Goal: Information Seeking & Learning: Find specific fact

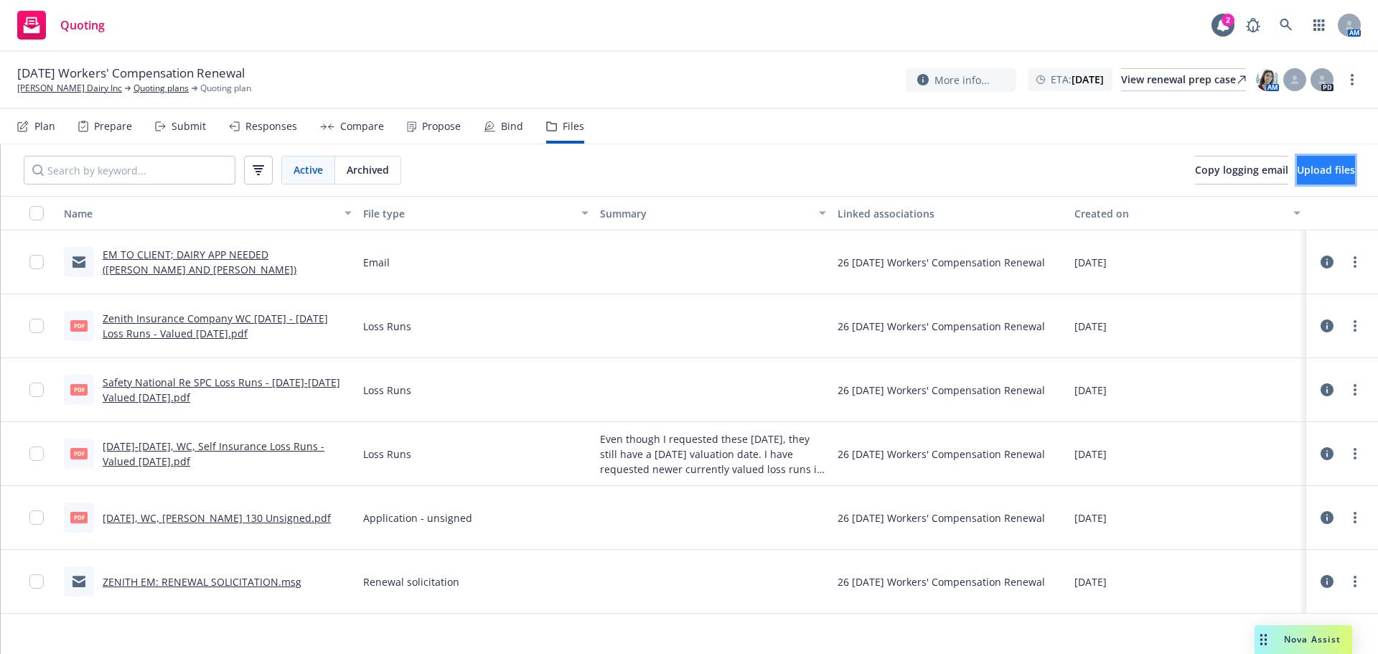
click at [1297, 184] on button "Upload files" at bounding box center [1326, 170] width 58 height 29
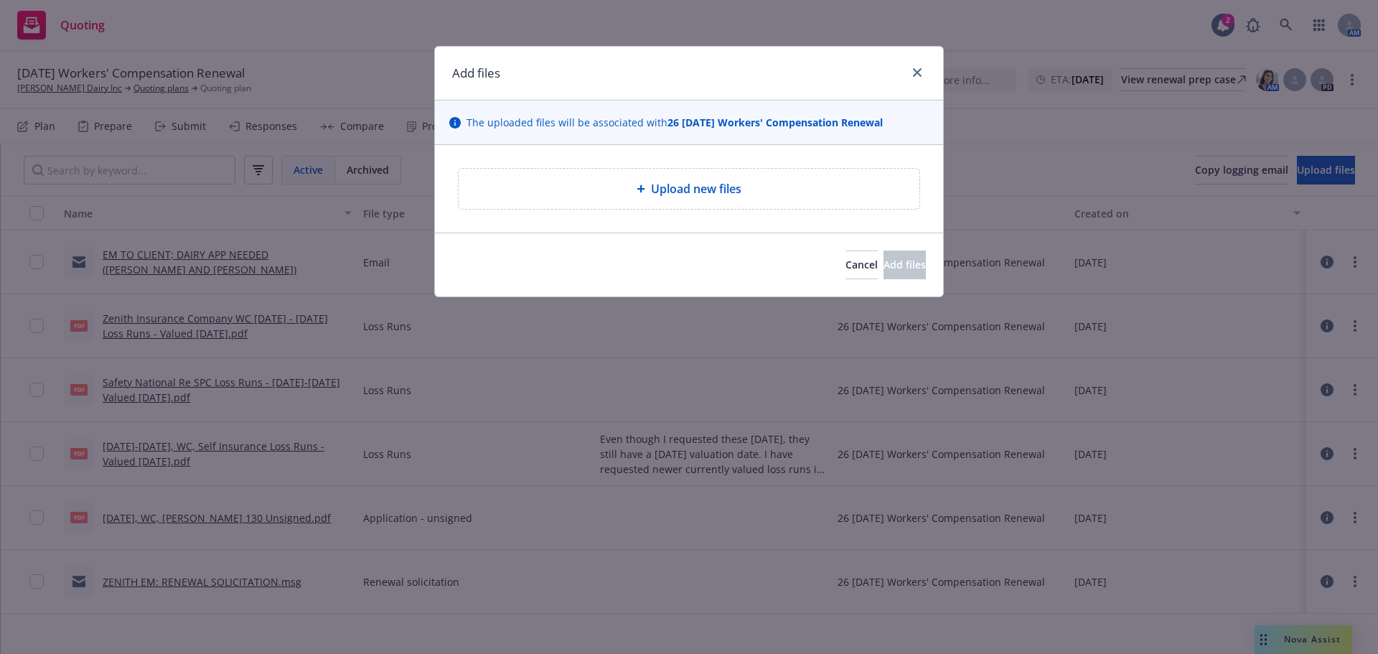
click at [681, 209] on div "Upload new files" at bounding box center [689, 189] width 461 height 40
click at [846, 271] on span "Cancel" at bounding box center [862, 265] width 32 height 14
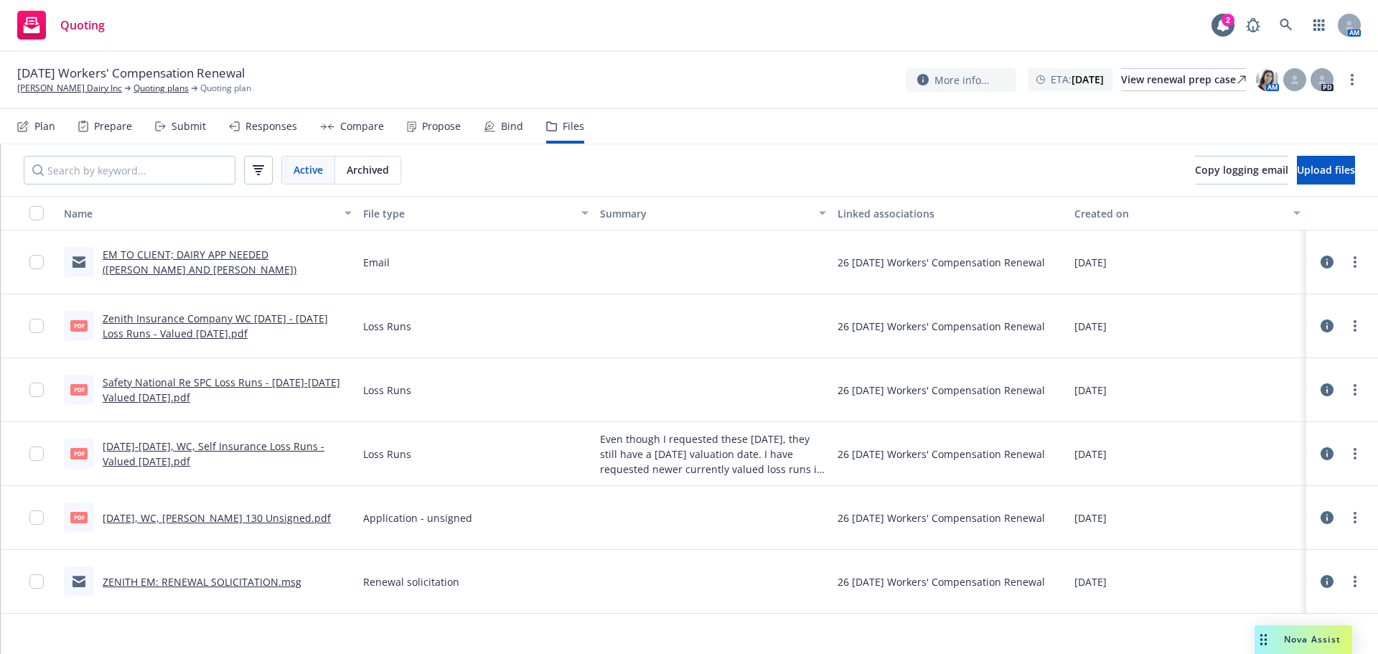
click at [166, 404] on link "Safety National Re SPC Loss Runs - 2020-2024 Valued 2025-10-03.pdf" at bounding box center [222, 389] width 238 height 29
click at [1121, 78] on link "View renewal prep case" at bounding box center [1183, 79] width 125 height 23
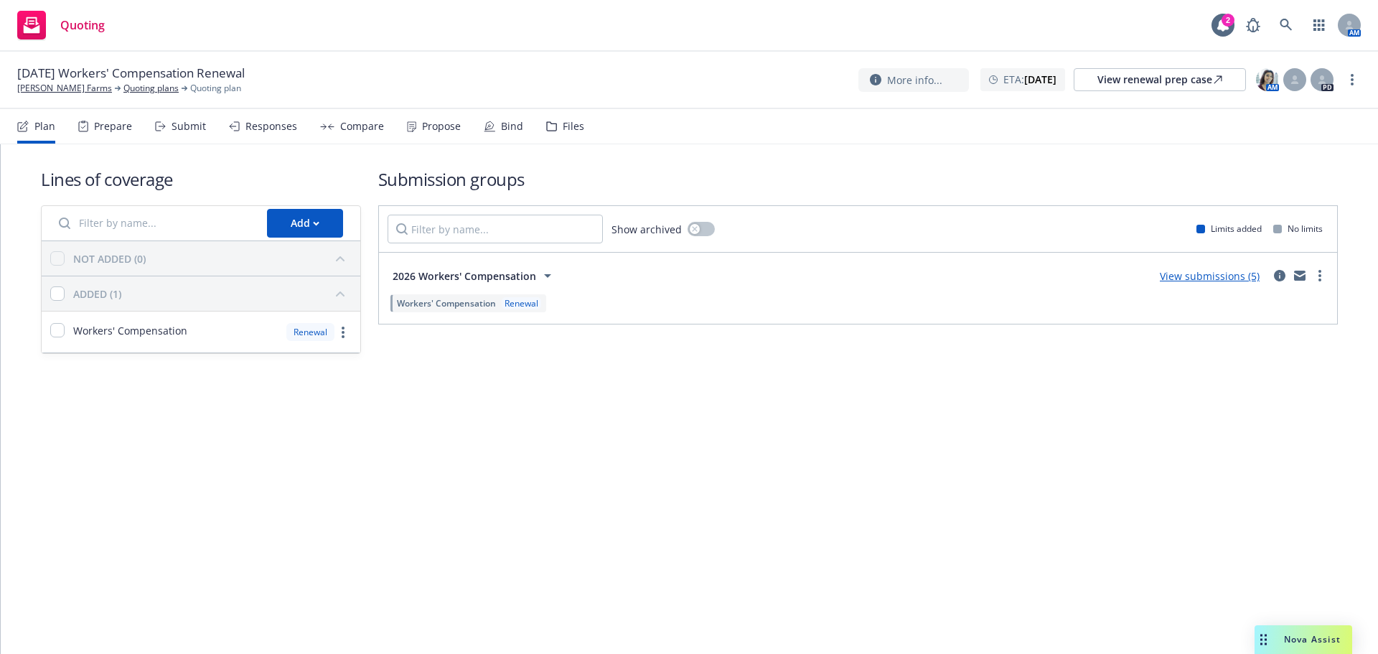
click at [583, 125] on div "Files" at bounding box center [565, 126] width 38 height 34
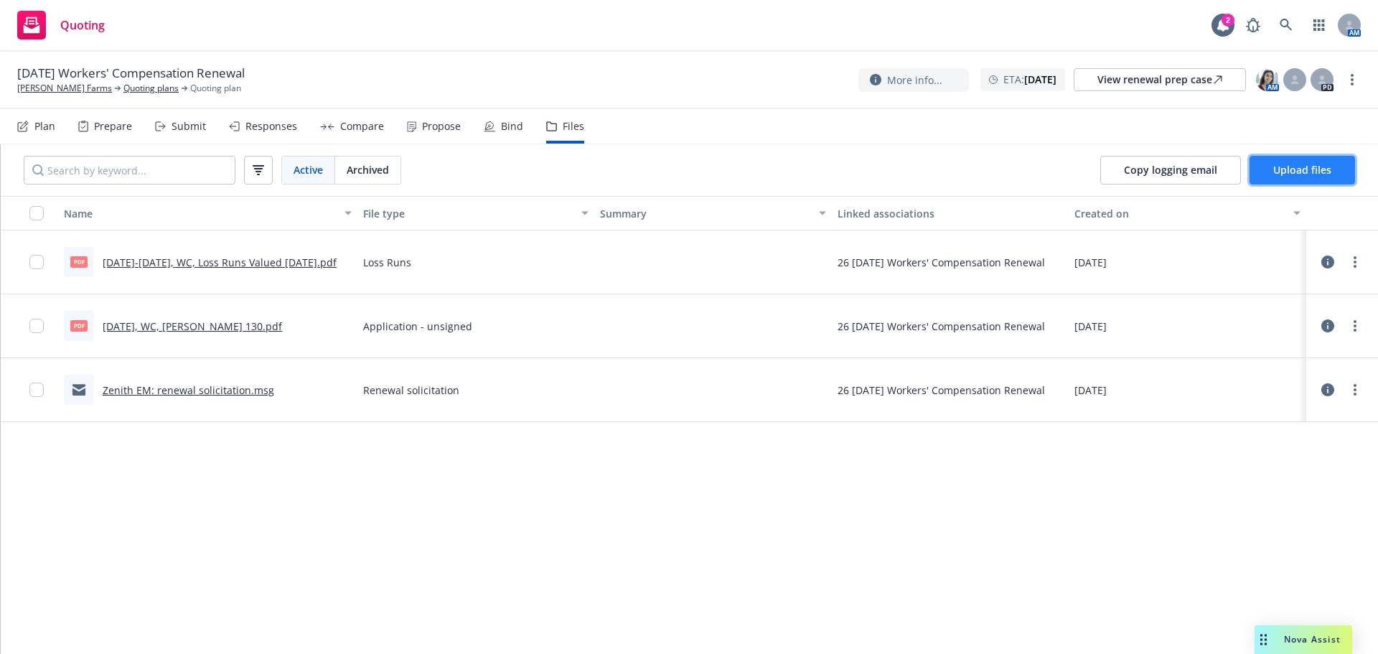
click at [1295, 177] on span "Upload files" at bounding box center [1302, 170] width 58 height 14
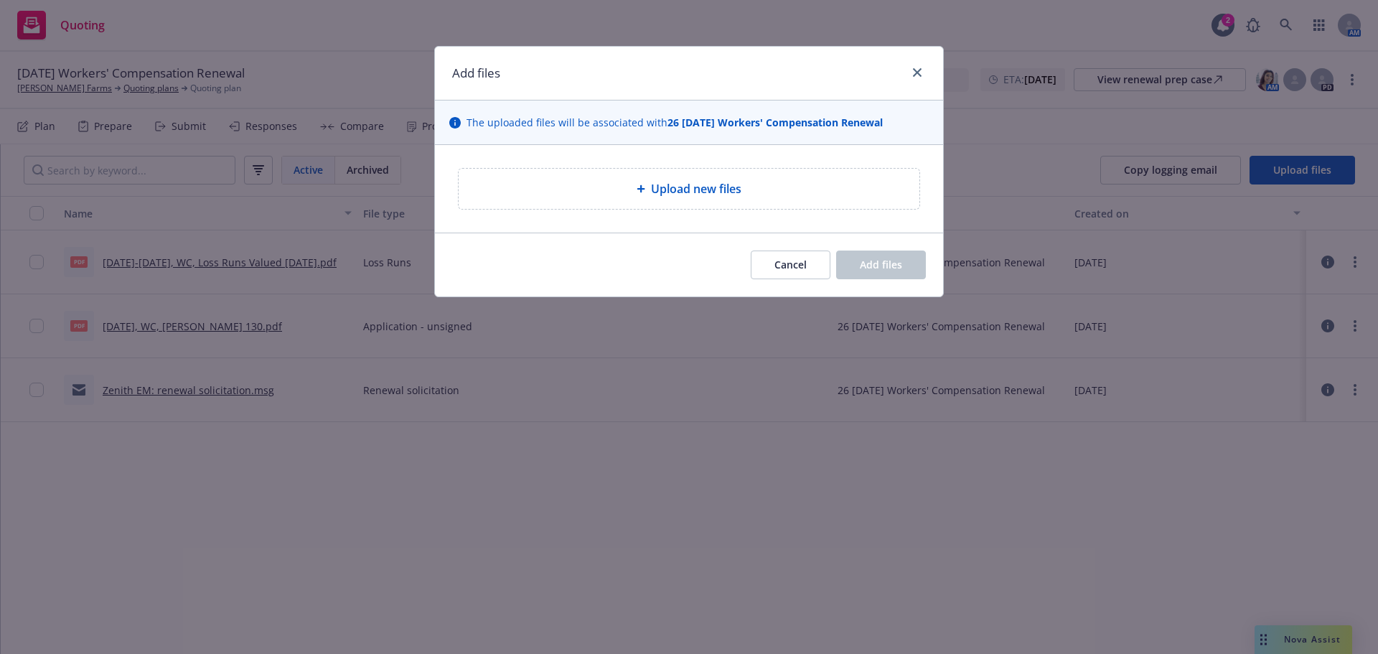
click at [686, 209] on div "Upload new files" at bounding box center [689, 189] width 461 height 40
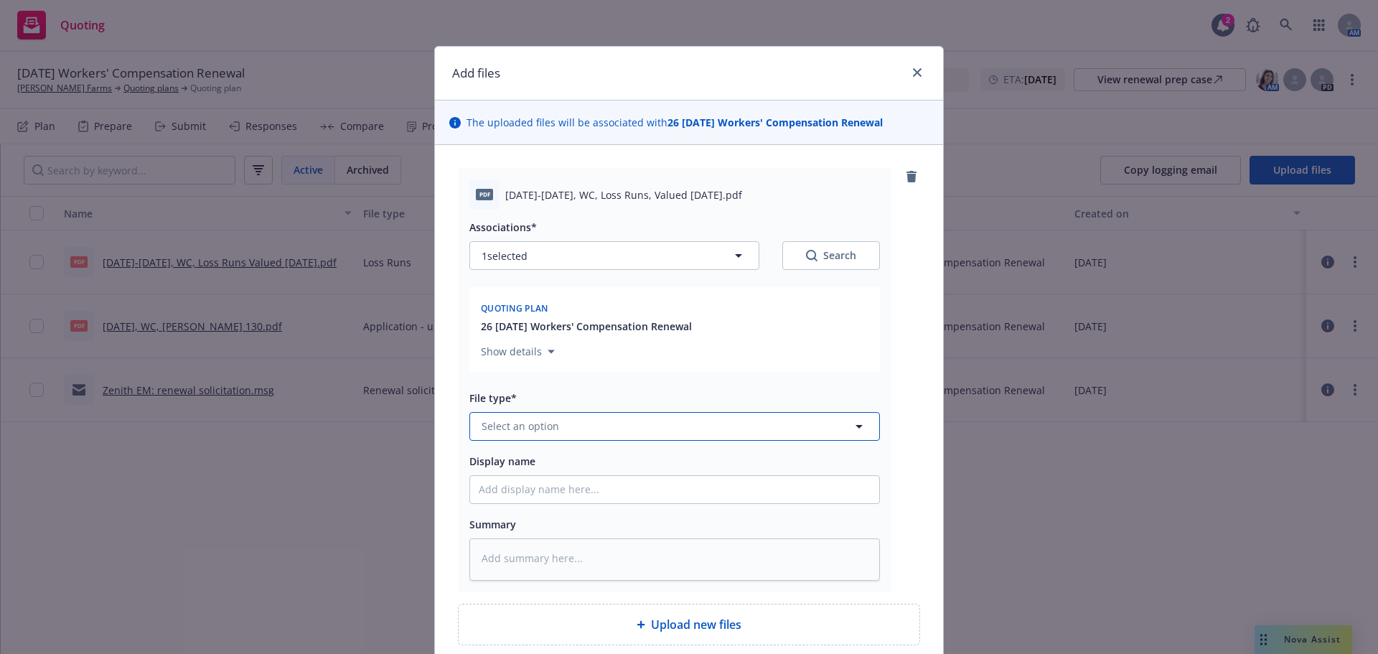
drag, startPoint x: 499, startPoint y: 473, endPoint x: 492, endPoint y: 463, distance: 12.4
click at [495, 441] on button "Select an option" at bounding box center [674, 426] width 411 height 29
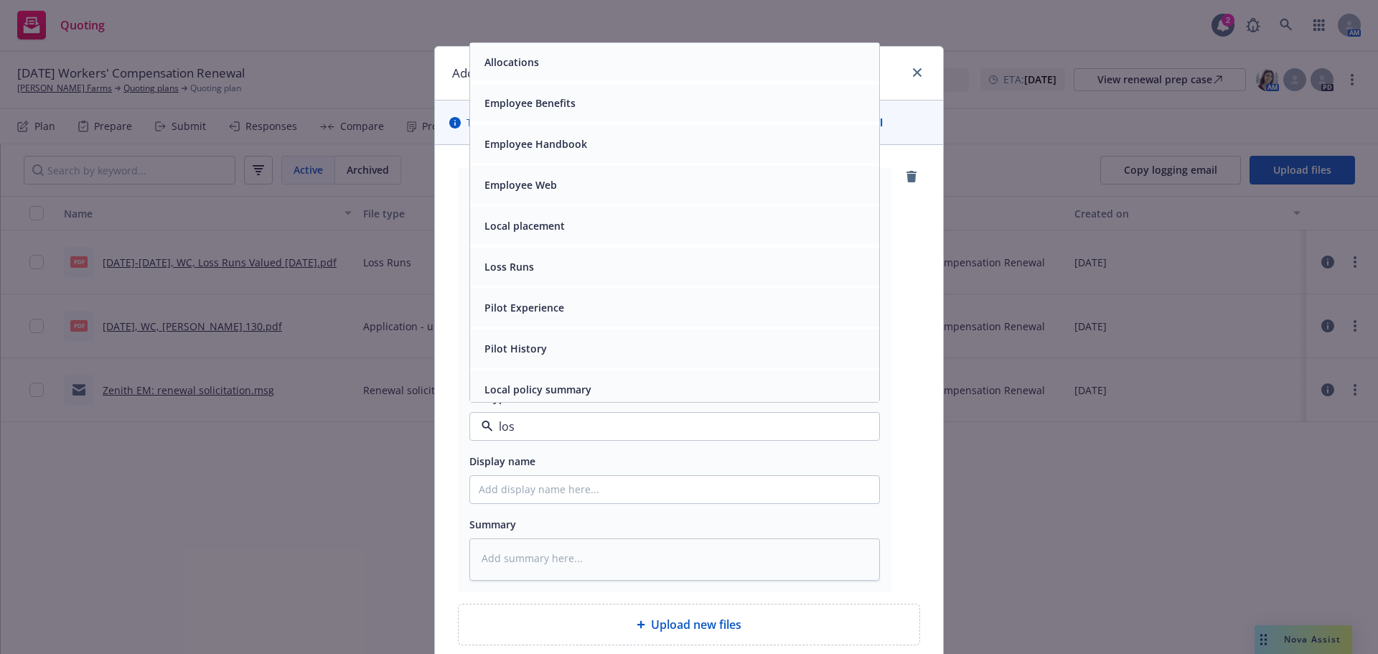
type input "loss"
click at [525, 73] on div "Loss Runs" at bounding box center [508, 62] width 58 height 21
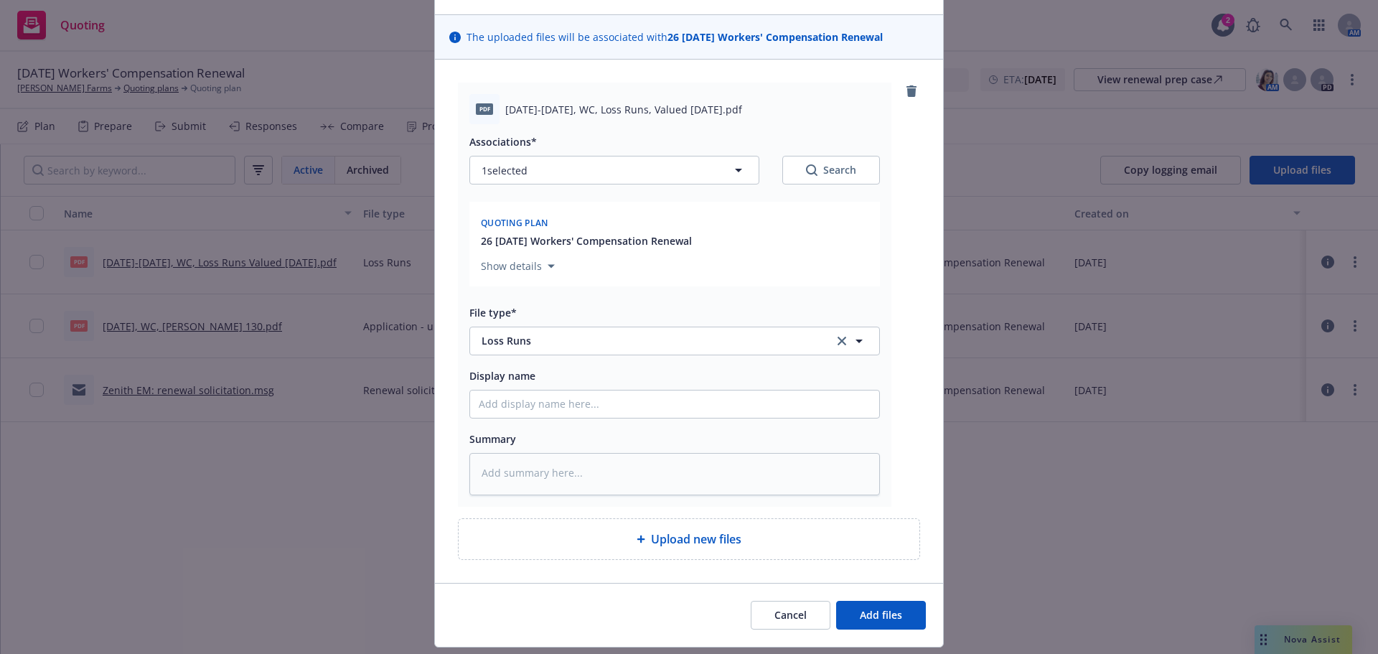
scroll to position [192, 0]
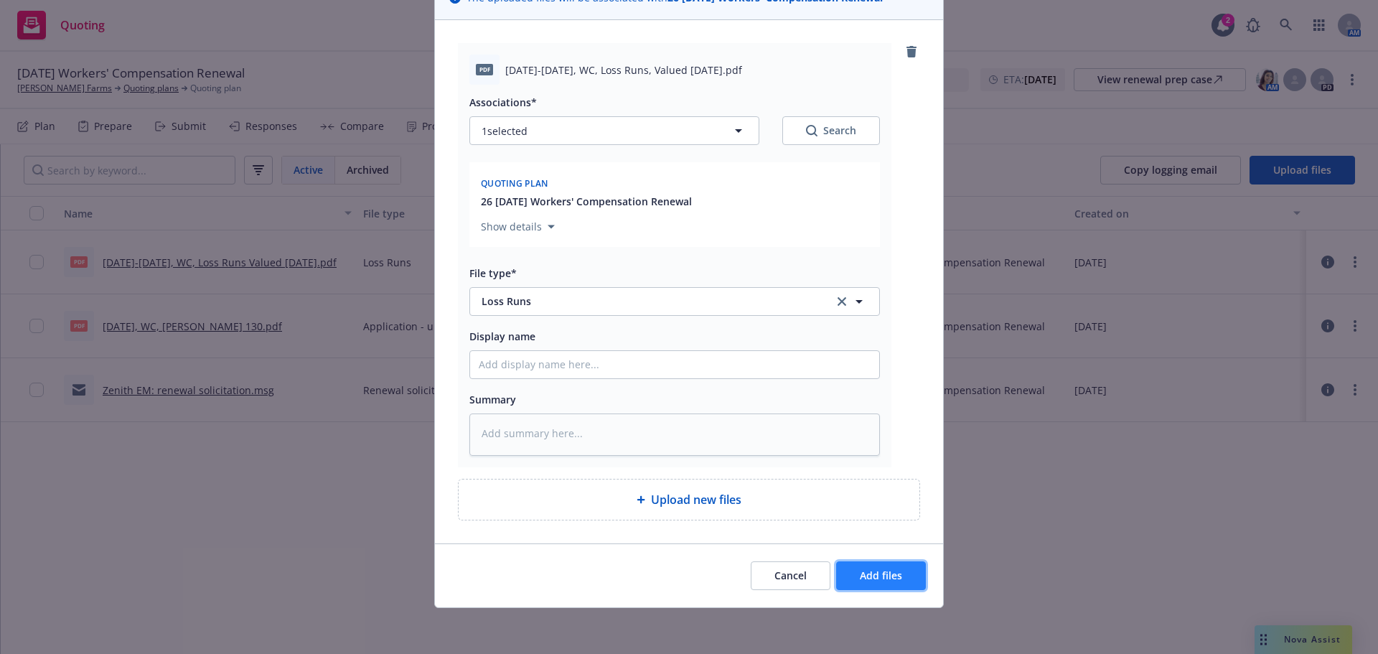
click at [860, 576] on span "Add files" at bounding box center [881, 576] width 42 height 14
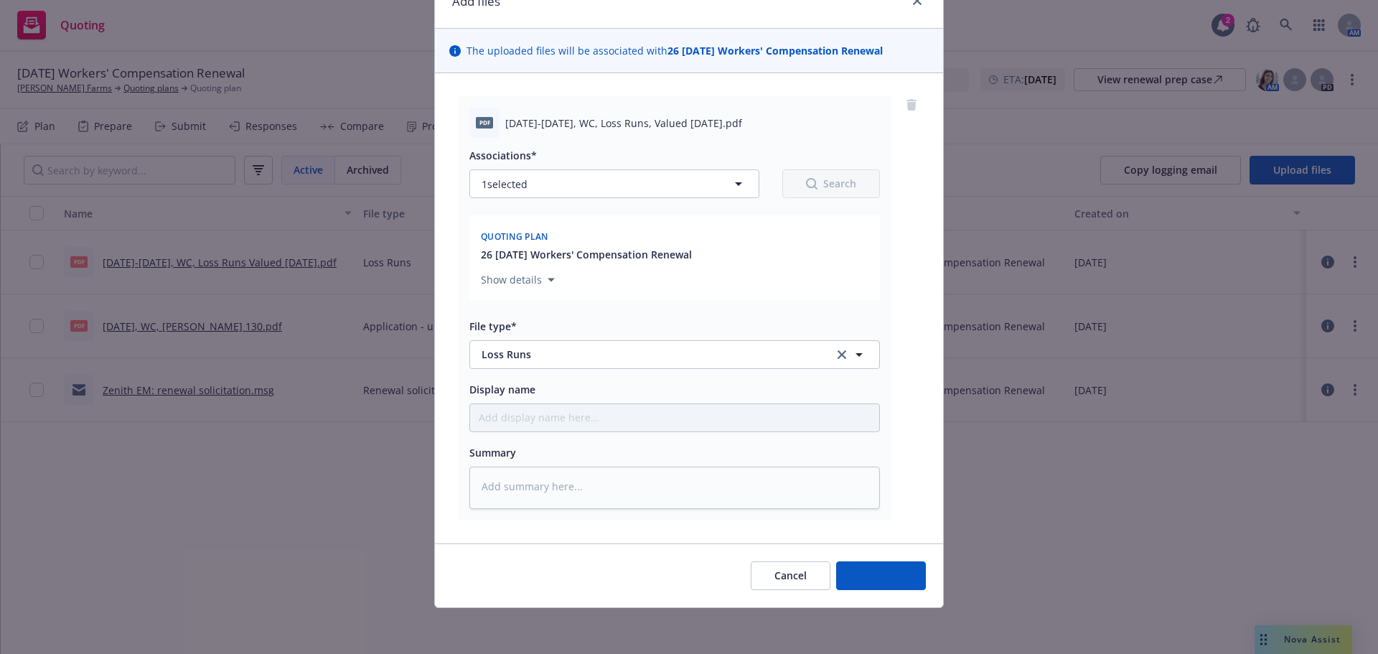
scroll to position [132, 0]
type textarea "x"
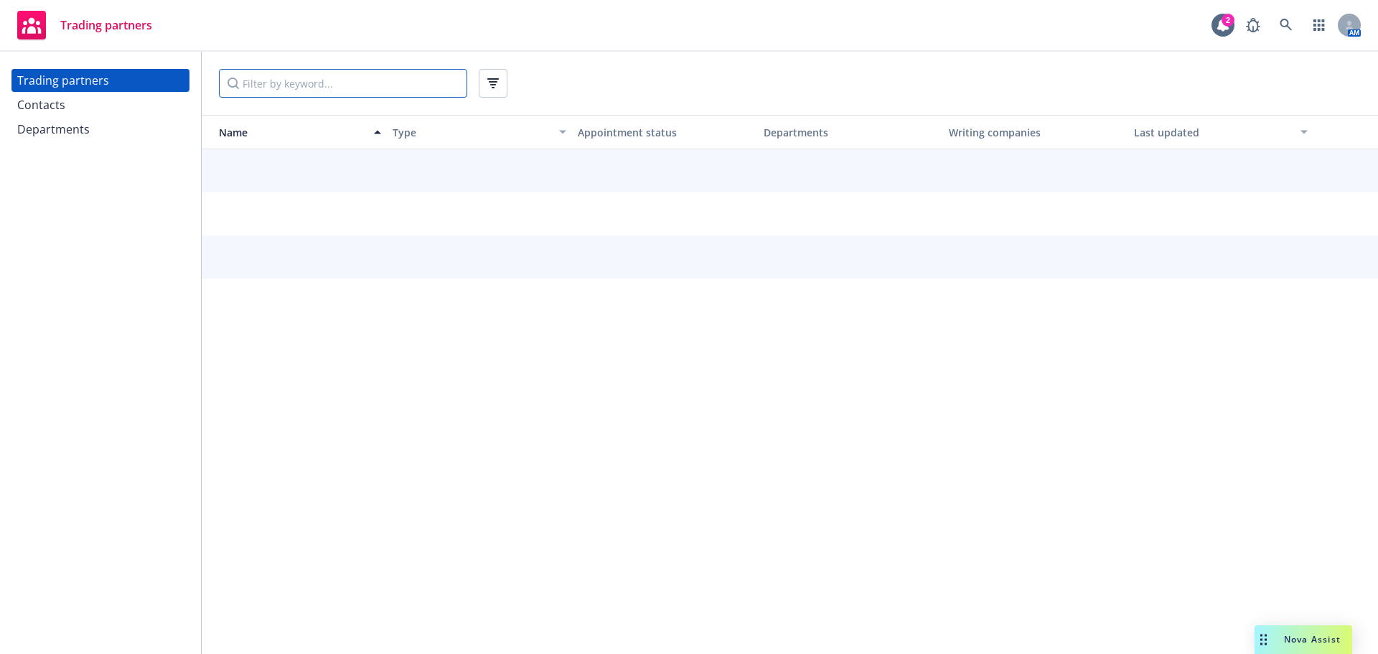
click at [286, 92] on input "Filter by keyword..." at bounding box center [343, 83] width 248 height 29
type input "zenith"
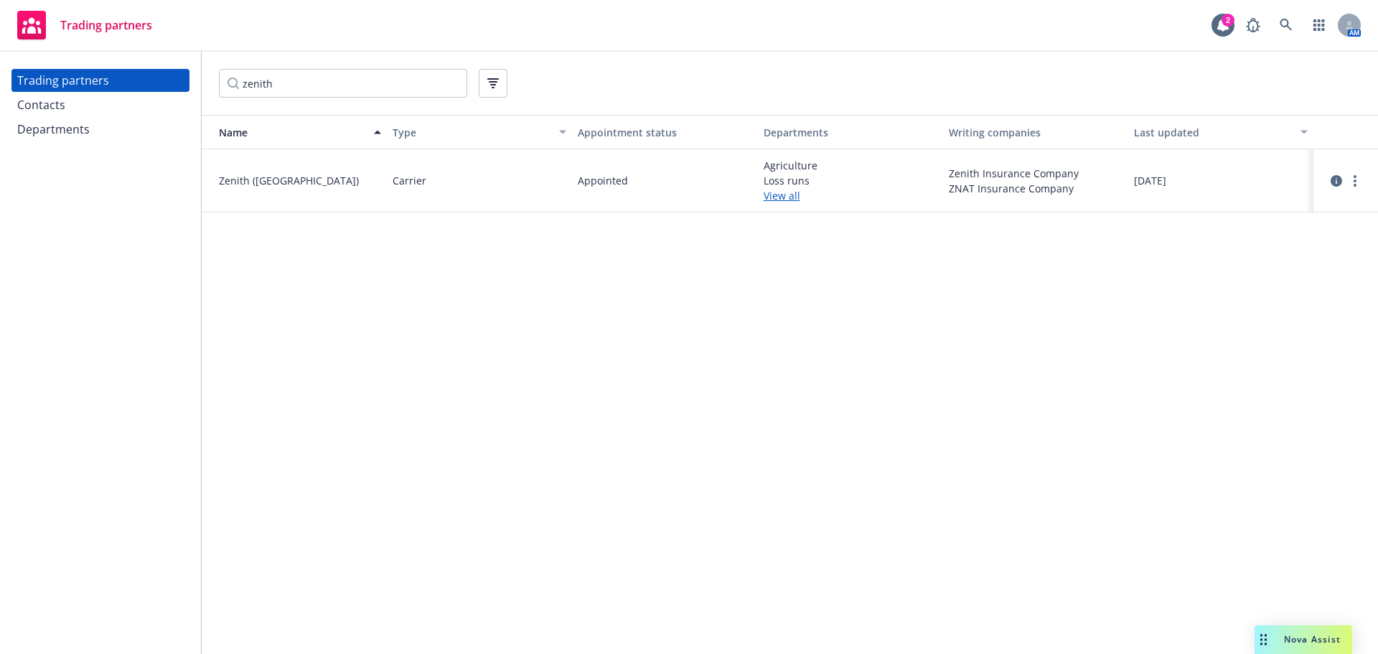
click at [239, 188] on span "Zenith (Fairfax)" at bounding box center [300, 180] width 162 height 15
click at [1337, 187] on icon "circleInformation" at bounding box center [1336, 180] width 11 height 11
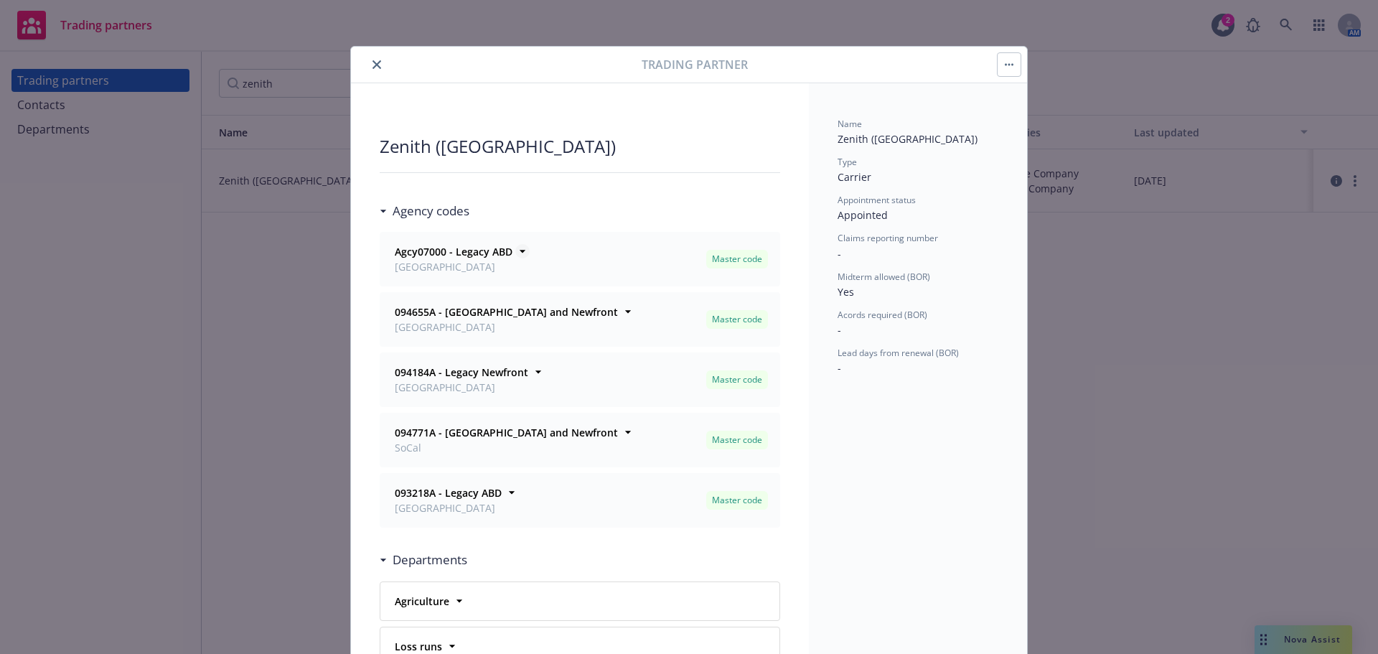
click at [520, 253] on icon at bounding box center [523, 252] width 6 height 3
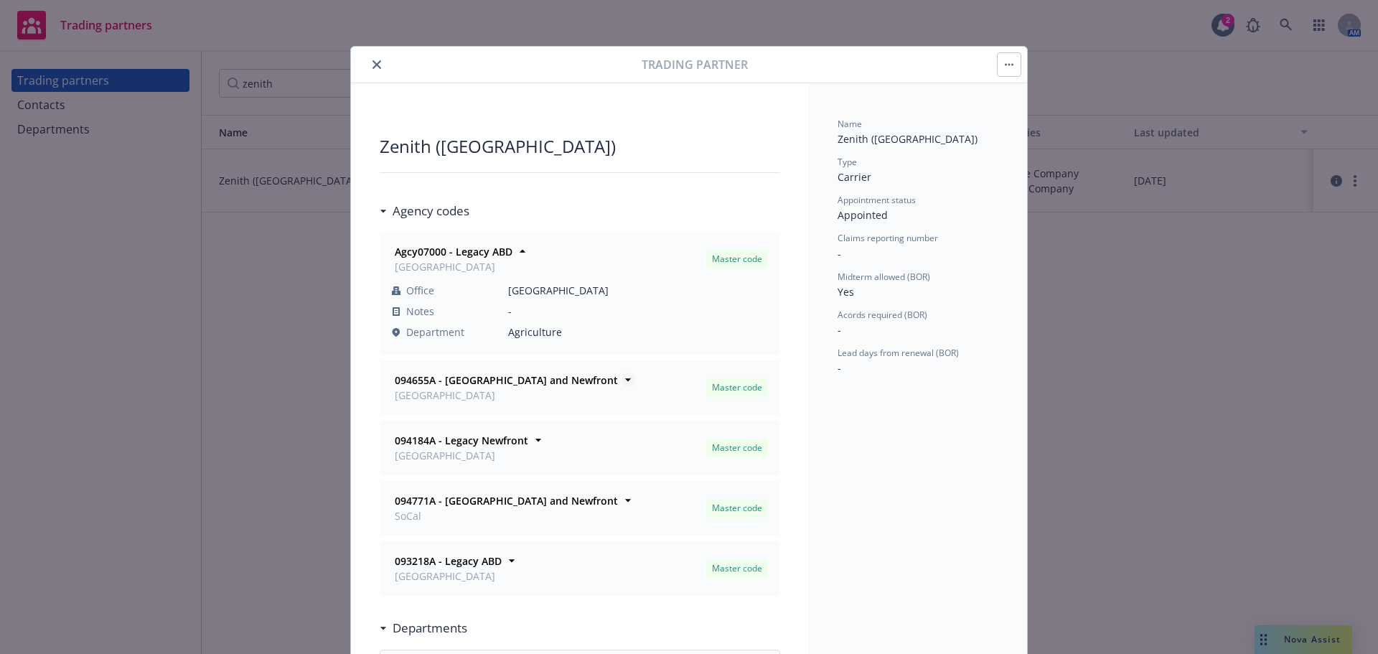
click at [621, 387] on icon at bounding box center [628, 380] width 14 height 14
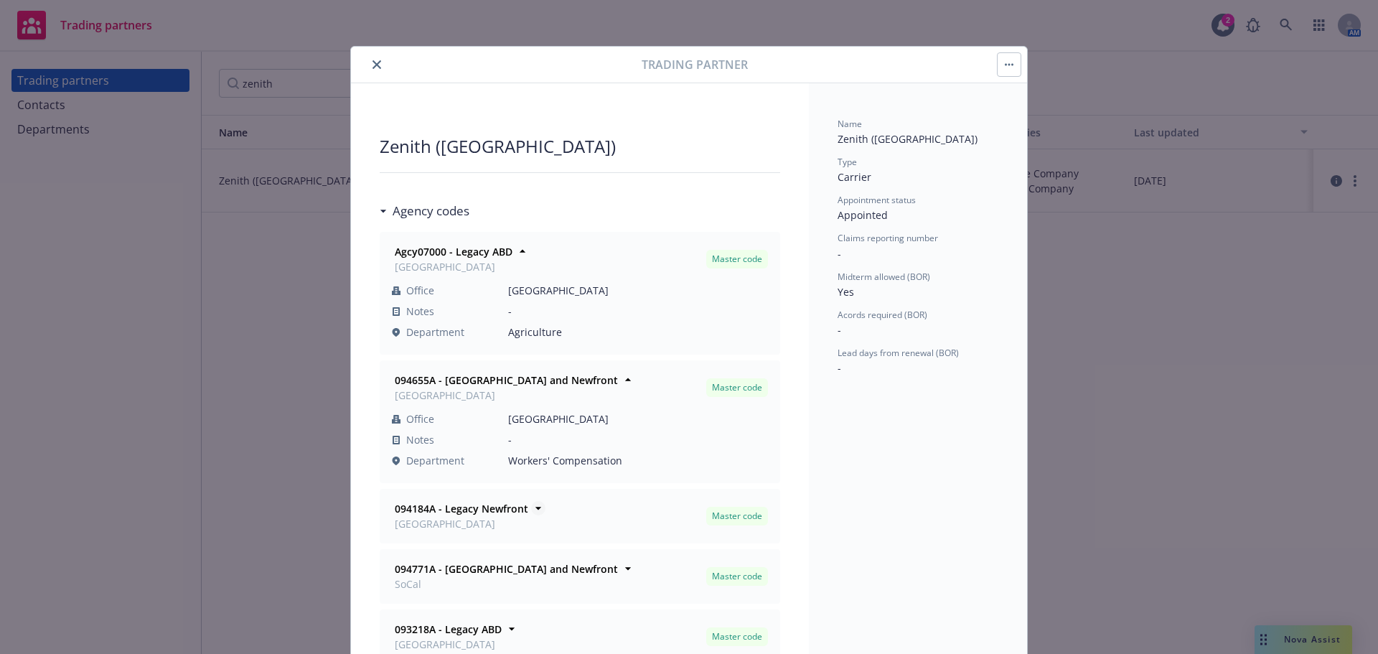
click at [536, 510] on icon at bounding box center [539, 509] width 6 height 3
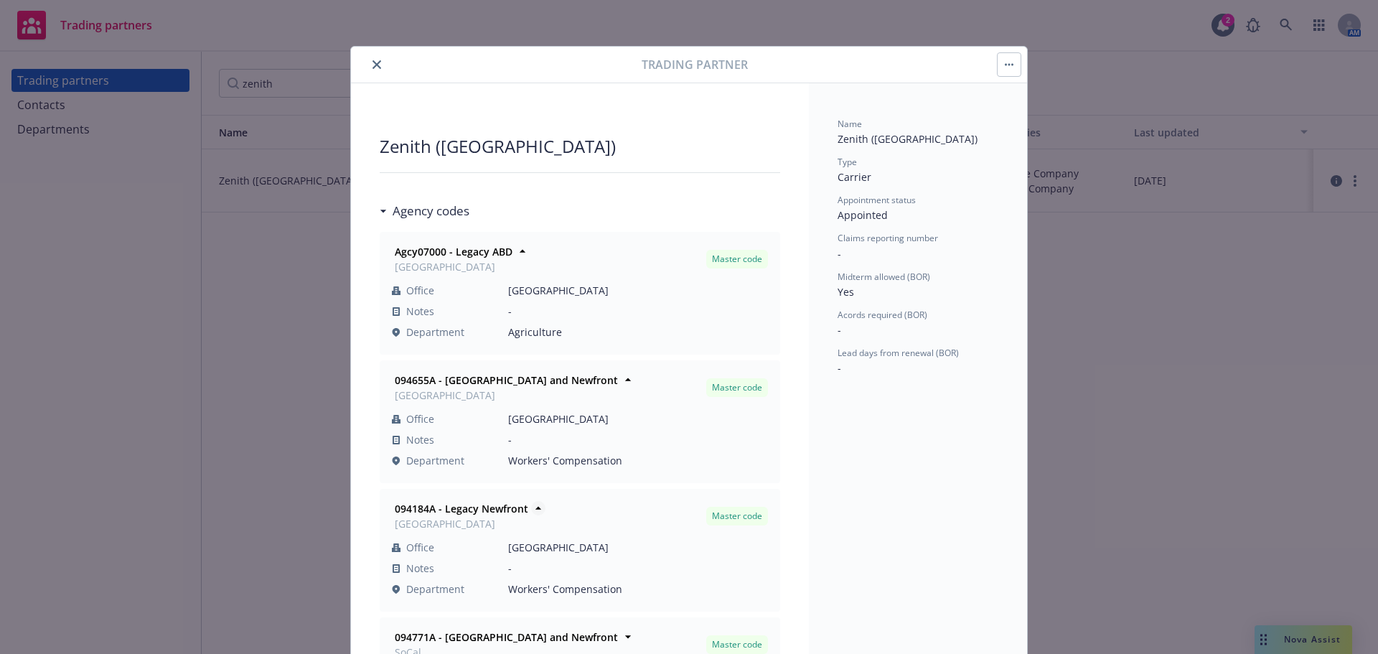
scroll to position [239, 0]
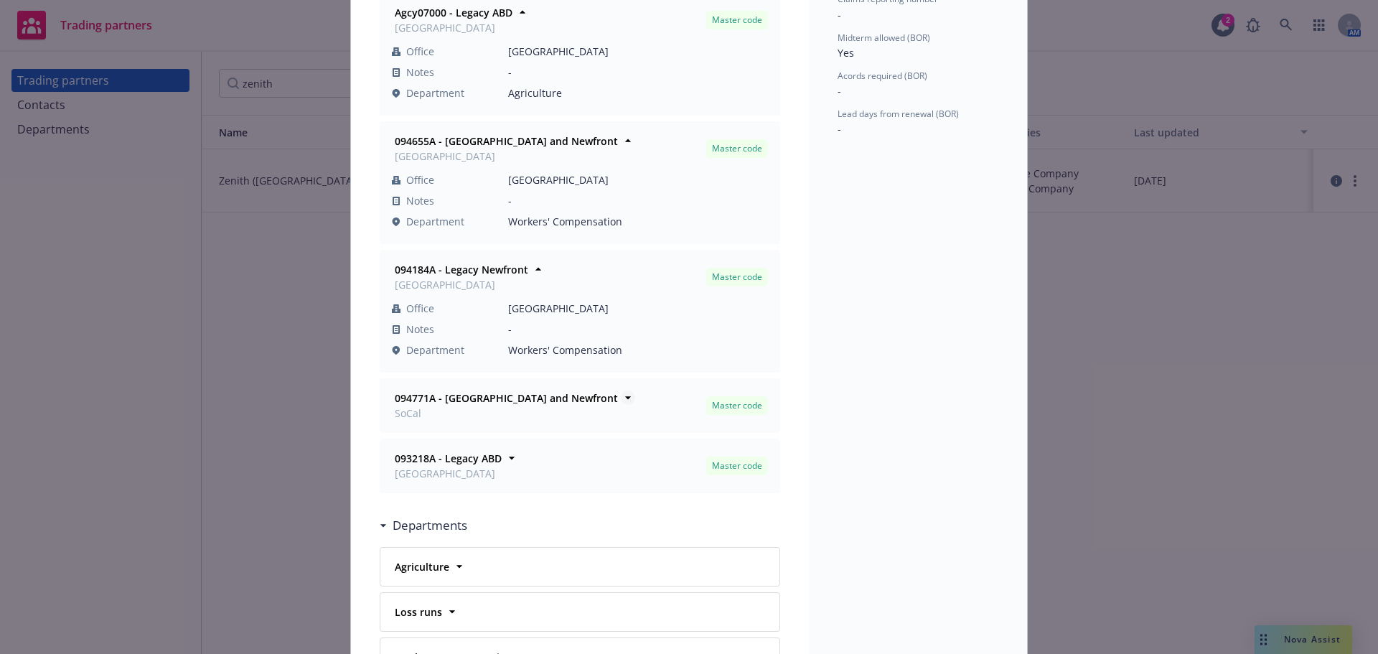
click at [621, 405] on icon at bounding box center [628, 398] width 14 height 14
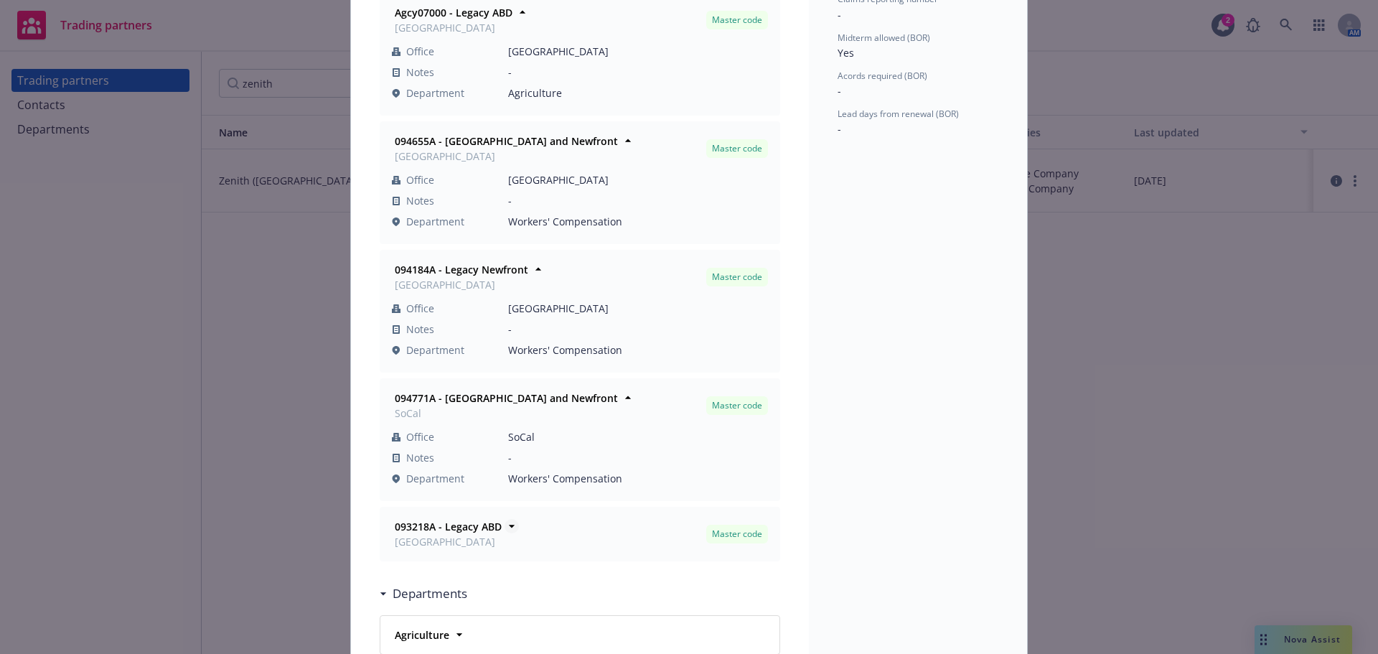
click at [505, 533] on icon at bounding box center [512, 526] width 14 height 14
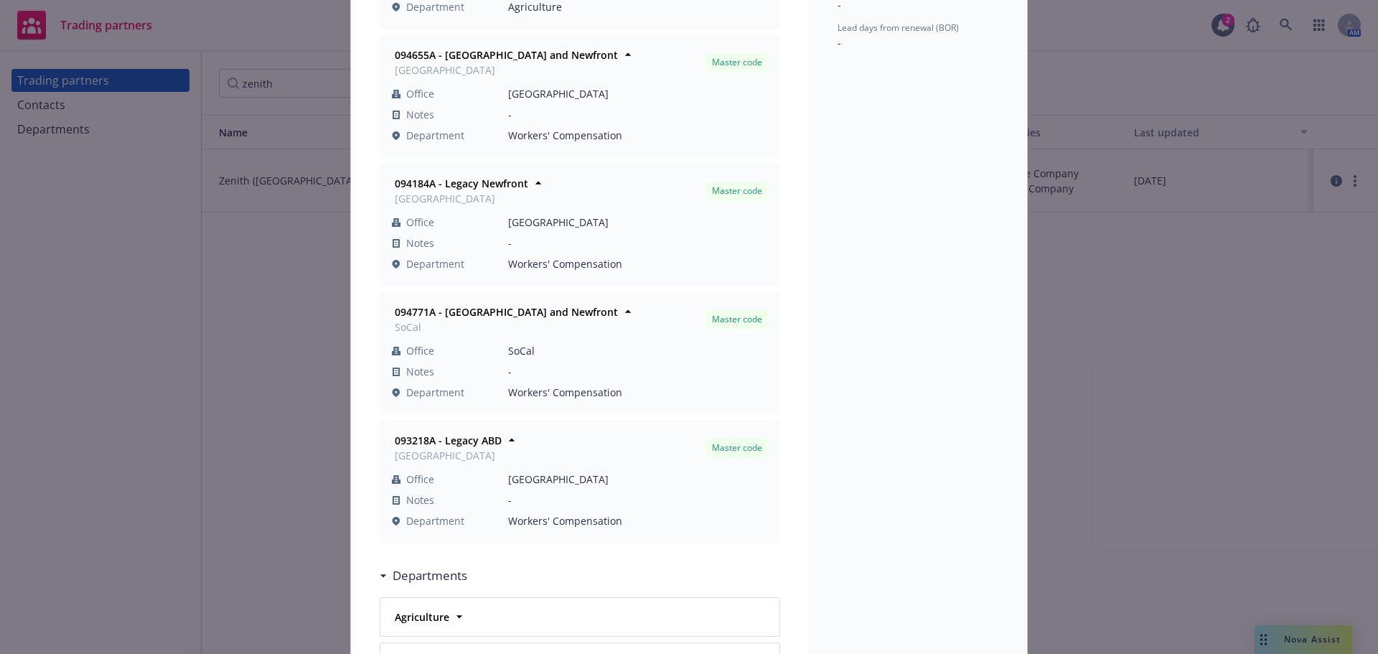
scroll to position [359, 0]
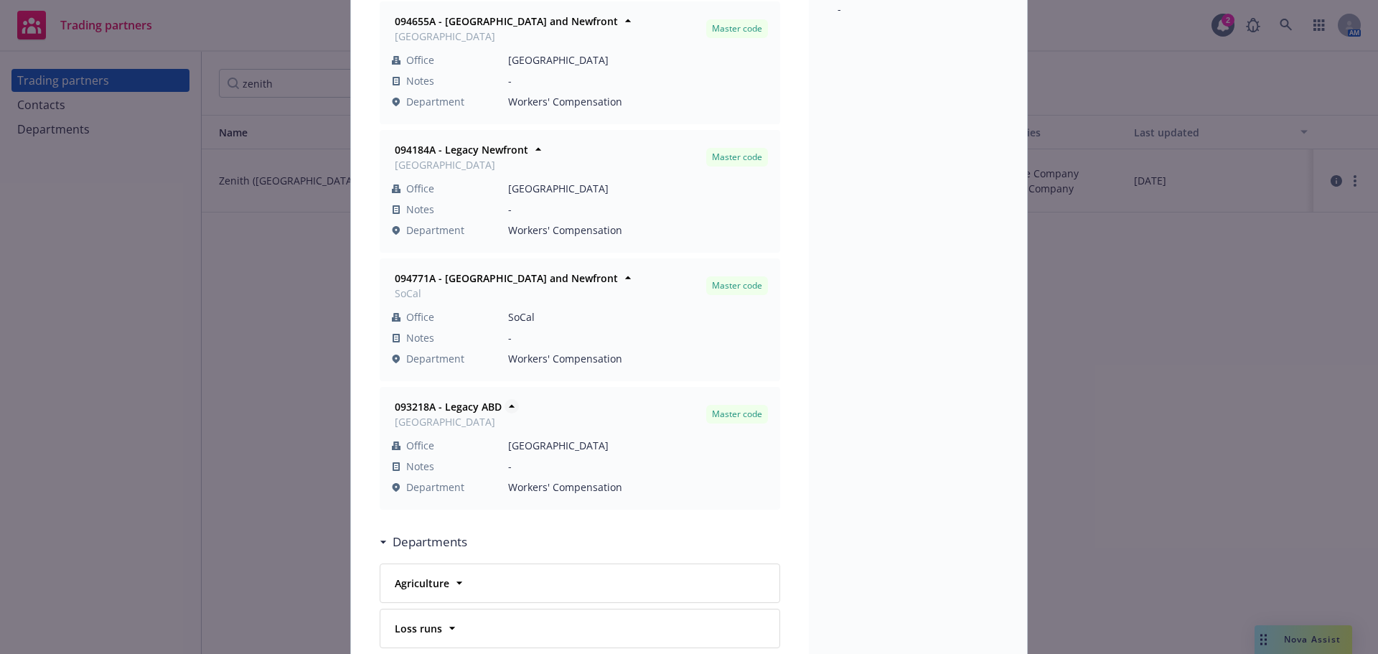
drag, startPoint x: 391, startPoint y: 434, endPoint x: 408, endPoint y: 435, distance: 18.0
click at [395, 413] on strong "093218A - Legacy ABD" at bounding box center [448, 407] width 107 height 14
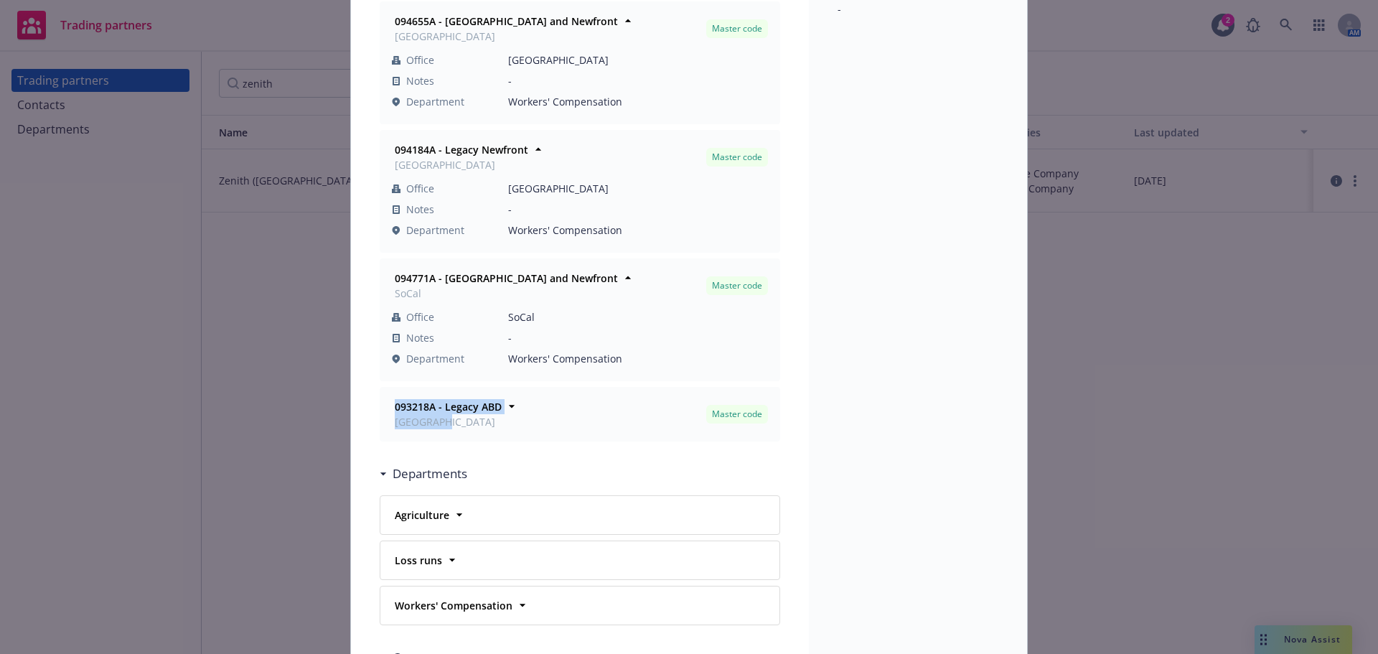
drag, startPoint x: 382, startPoint y: 426, endPoint x: 516, endPoint y: 441, distance: 135.1
click at [525, 437] on div "093218A - Legacy ABD San Mateo Master code Office San Mateo Notes - Department …" at bounding box center [579, 414] width 399 height 53
copy div "093218A - Legacy ABD San Mateo"
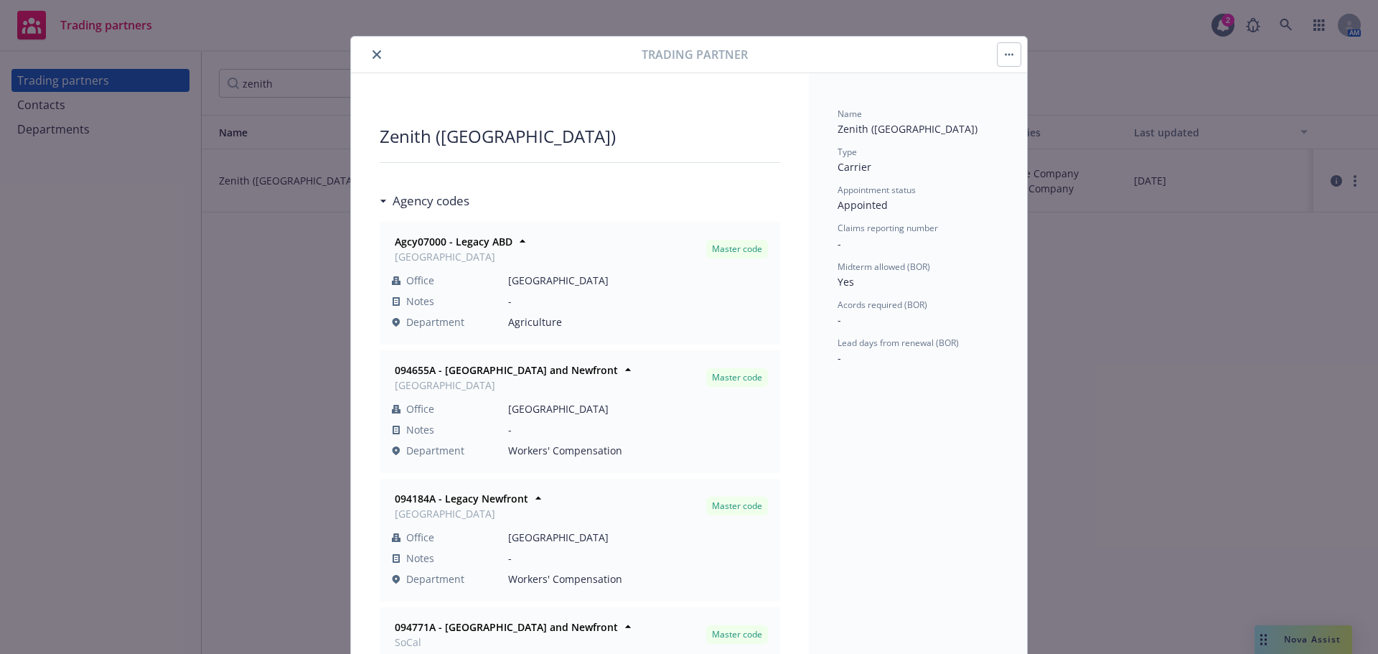
scroll to position [0, 0]
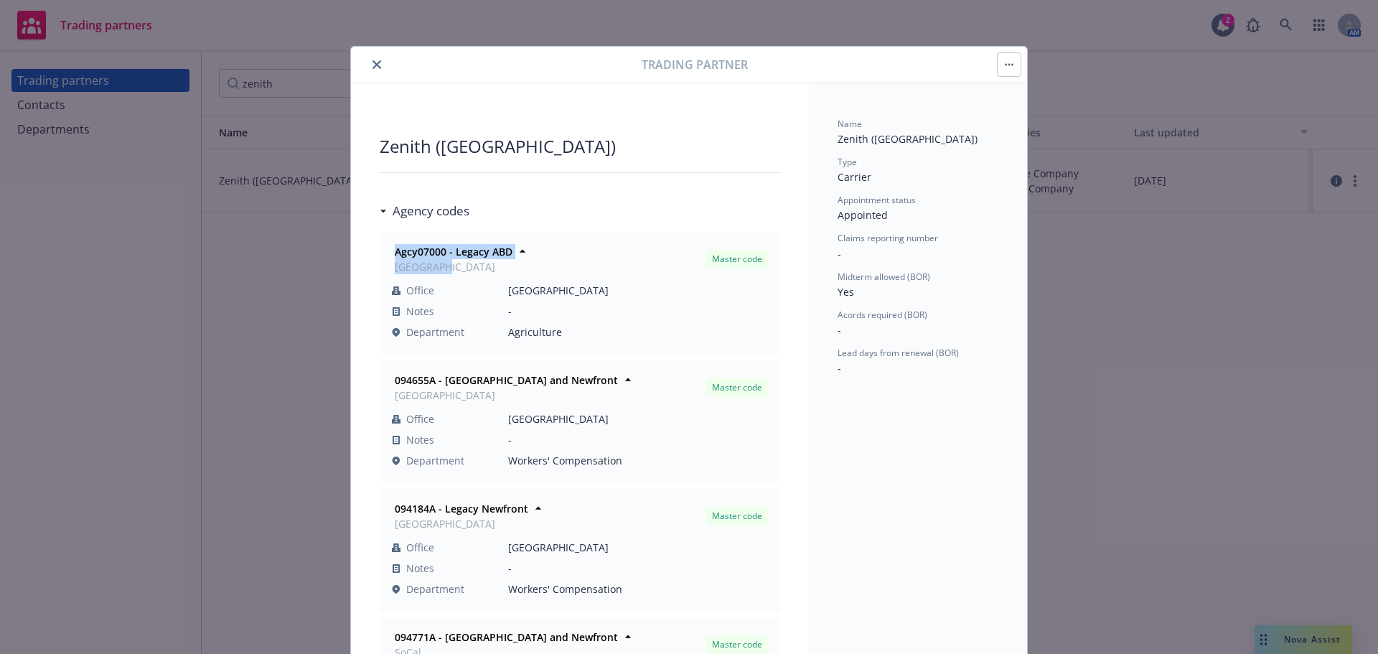
drag, startPoint x: 379, startPoint y: 261, endPoint x: 492, endPoint y: 283, distance: 114.7
click at [500, 288] on div "Agcy07000 - Legacy ABD San Mateo Master code Office San Mateo Notes - Departmen…" at bounding box center [579, 293] width 399 height 121
copy div "Agcy07000 - Legacy ABD San Mateo"
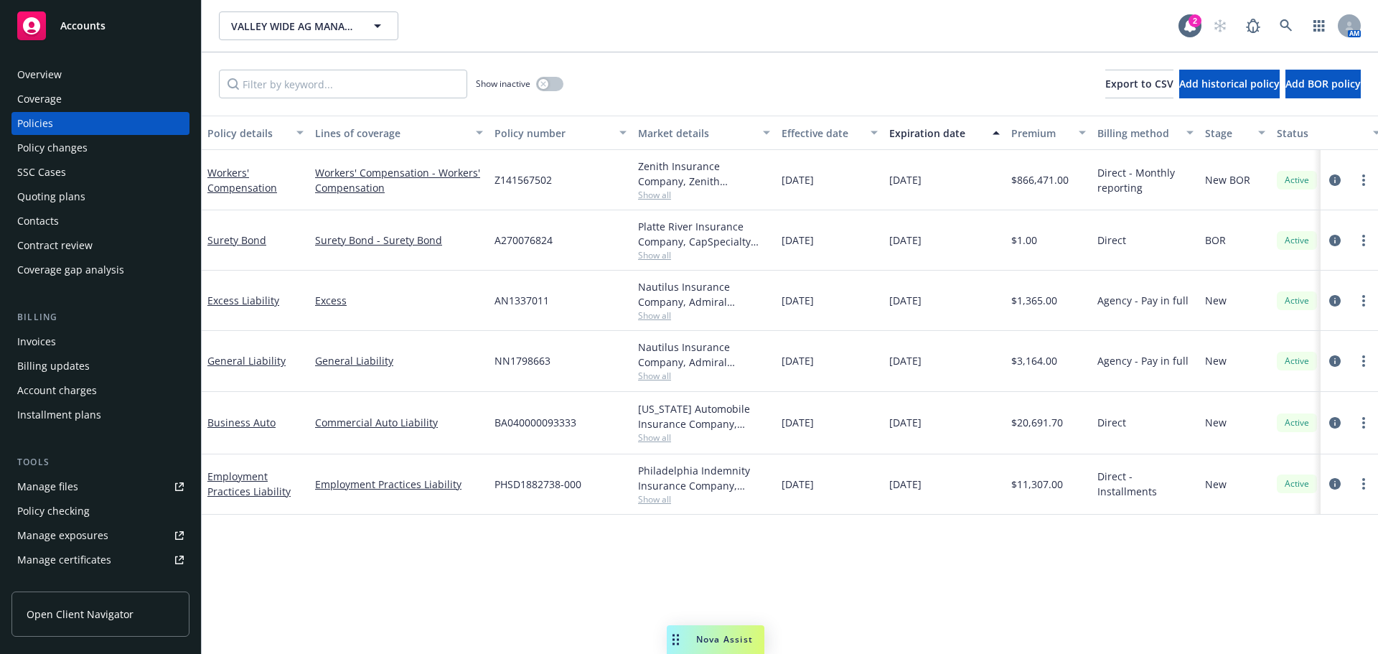
click at [27, 353] on div "Invoices" at bounding box center [36, 341] width 39 height 23
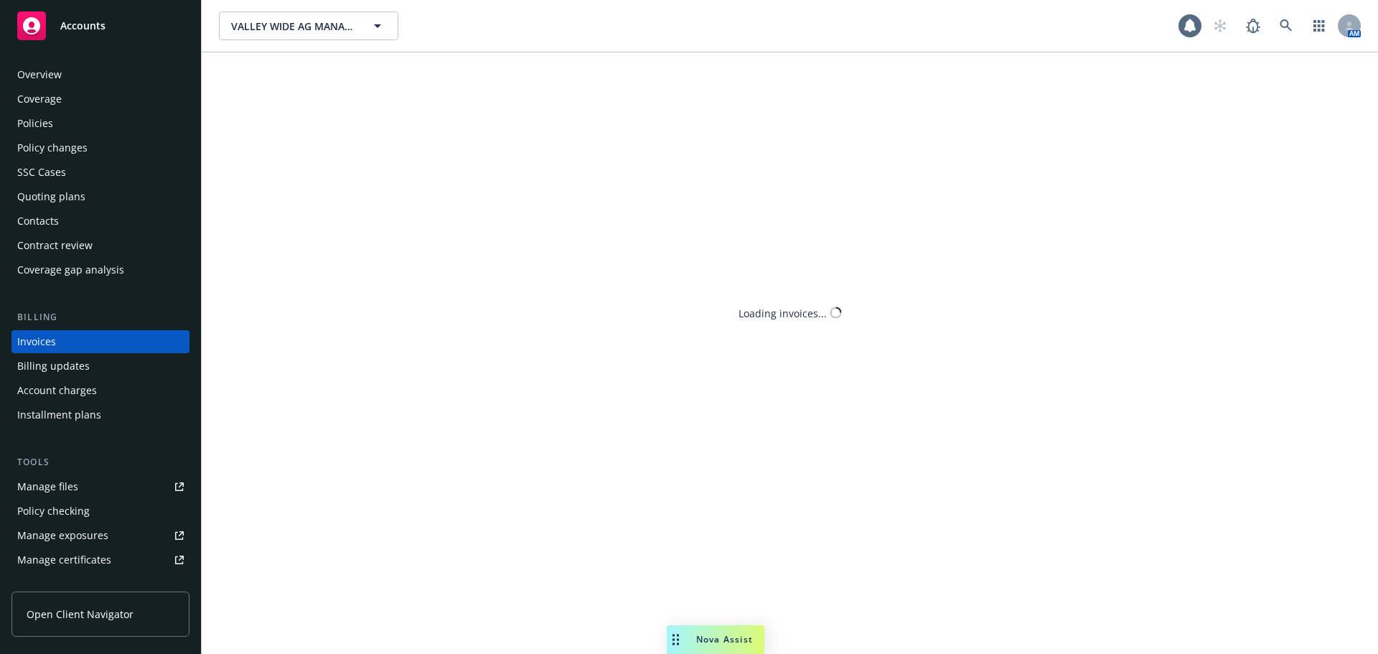
scroll to position [30, 0]
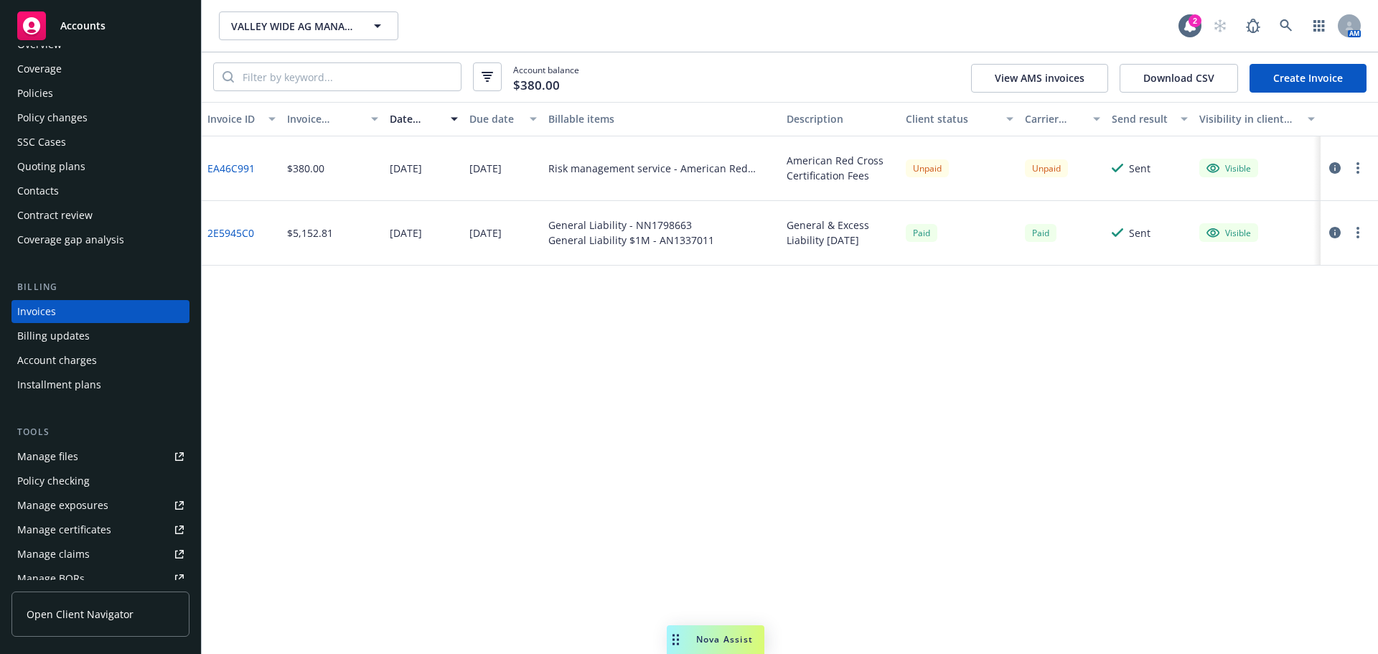
click at [91, 468] on link "Manage files" at bounding box center [100, 456] width 178 height 23
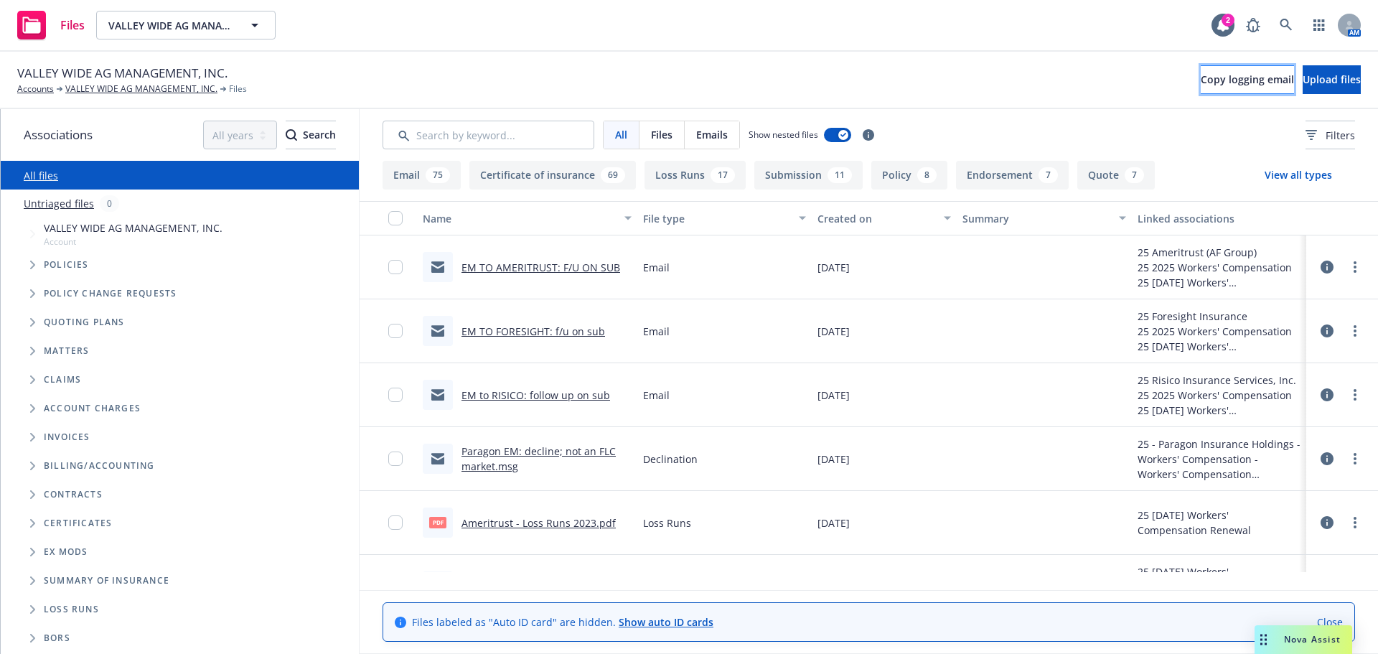
click at [1201, 80] on span "Copy logging email" at bounding box center [1247, 80] width 93 height 14
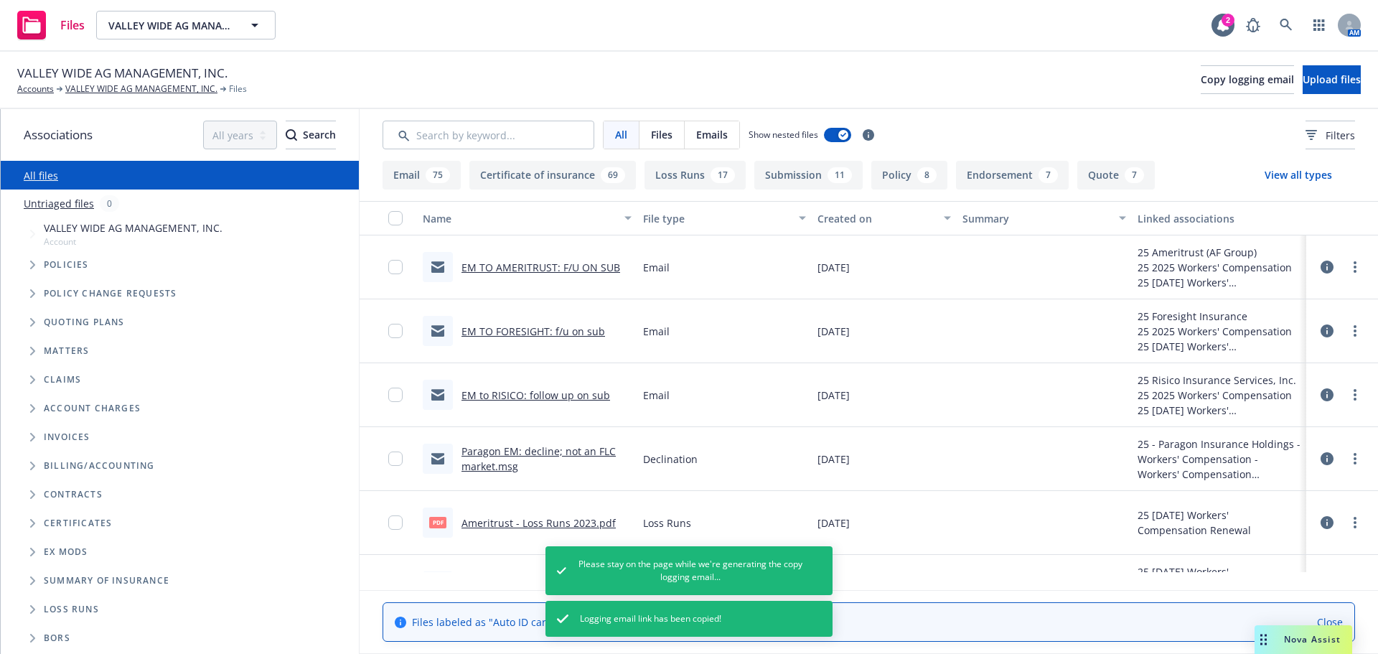
click at [42, 449] on span "Tree Example" at bounding box center [32, 437] width 23 height 23
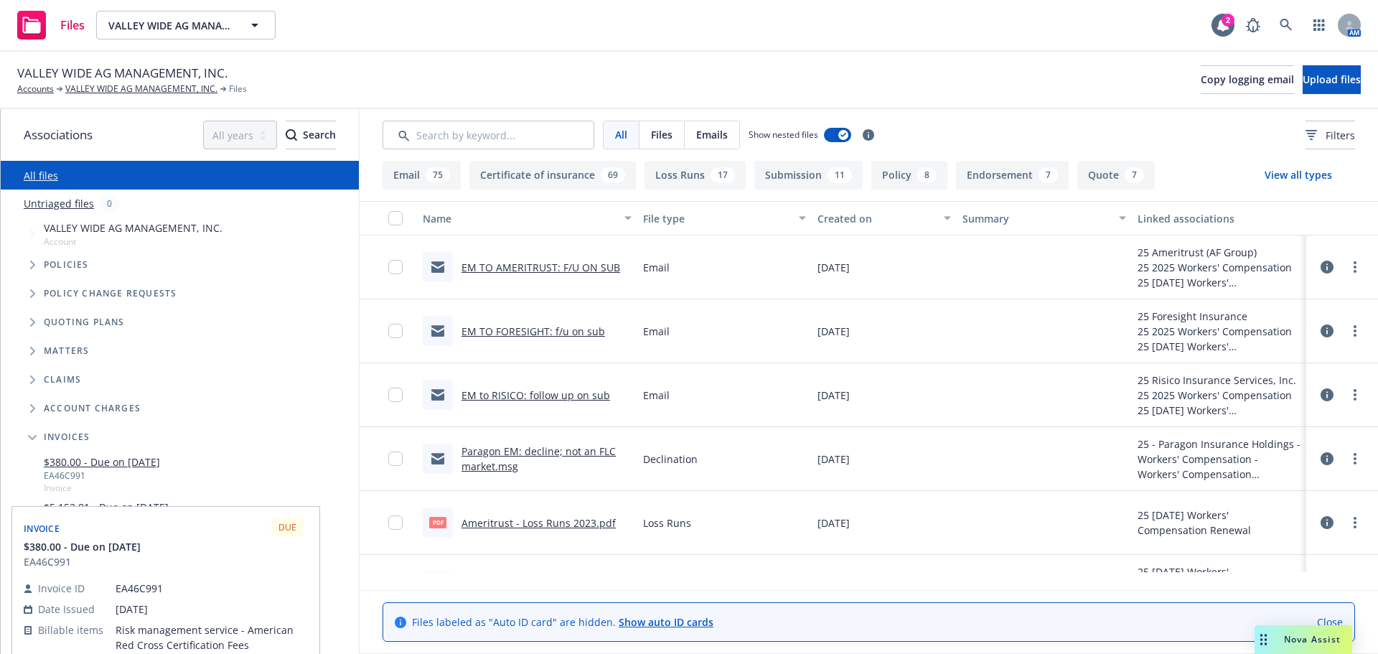
click at [155, 469] on link "$380.00 - Due on 10/10/2025" at bounding box center [102, 461] width 116 height 15
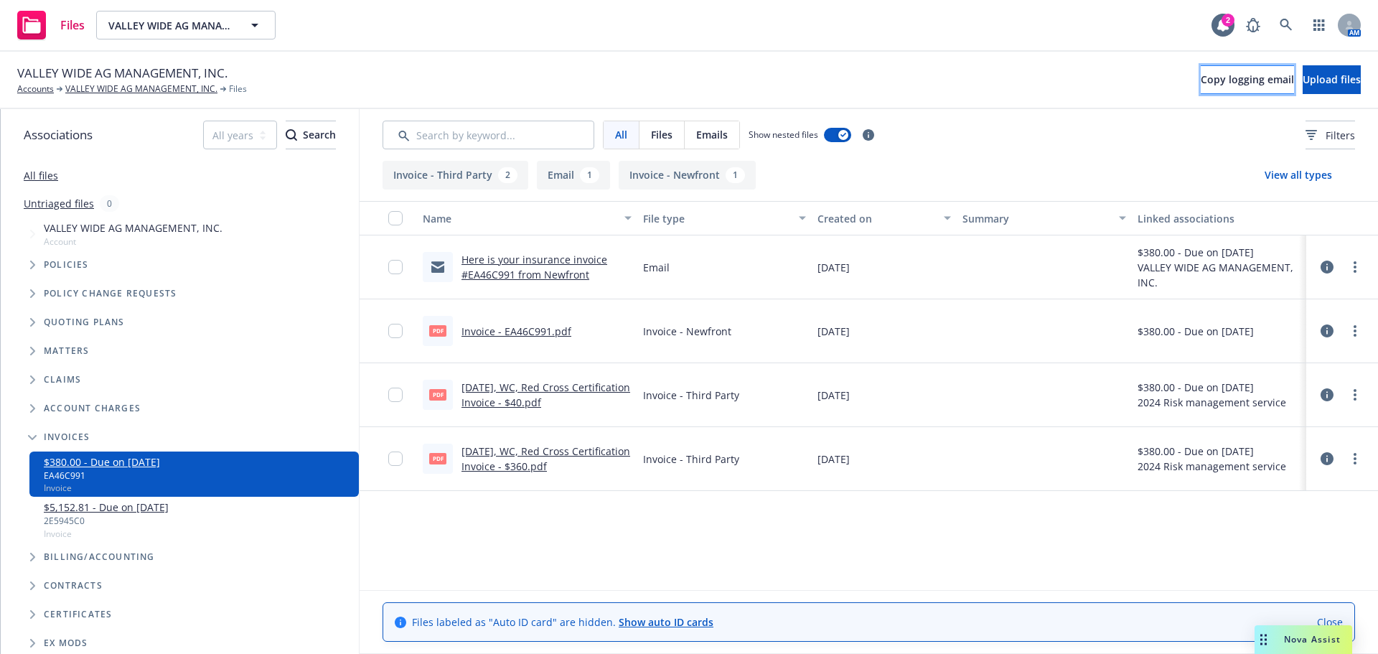
click at [1201, 90] on button "Copy logging email" at bounding box center [1247, 79] width 93 height 29
click at [86, 90] on link "VALLEY WIDE AG MANAGEMENT, INC." at bounding box center [141, 89] width 152 height 13
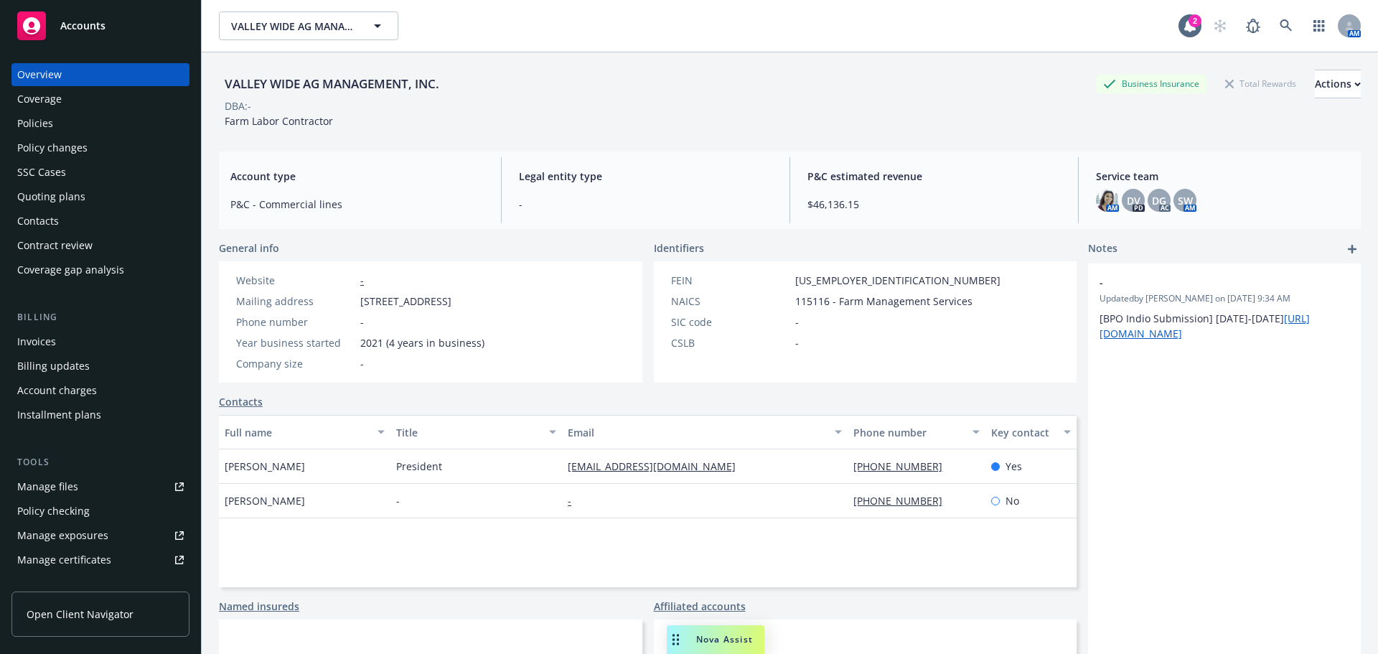
click at [33, 131] on div "Policies" at bounding box center [35, 123] width 36 height 23
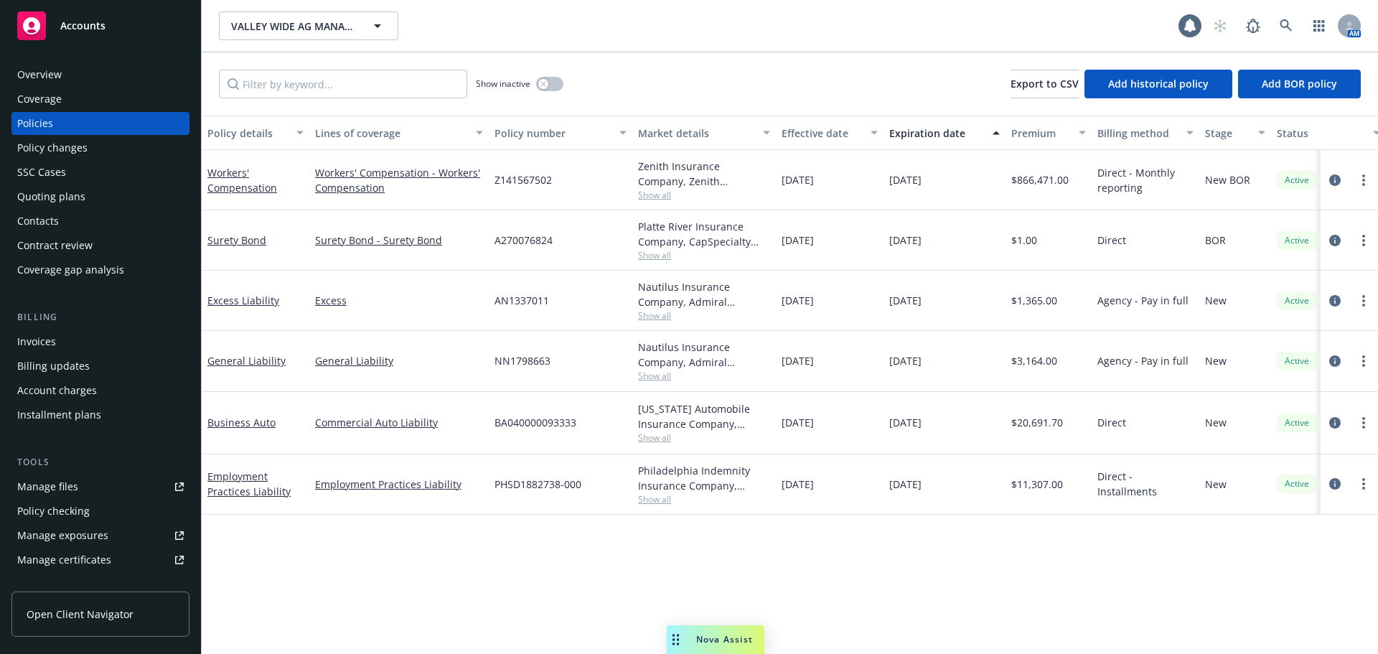
click at [45, 353] on div "Invoices" at bounding box center [36, 341] width 39 height 23
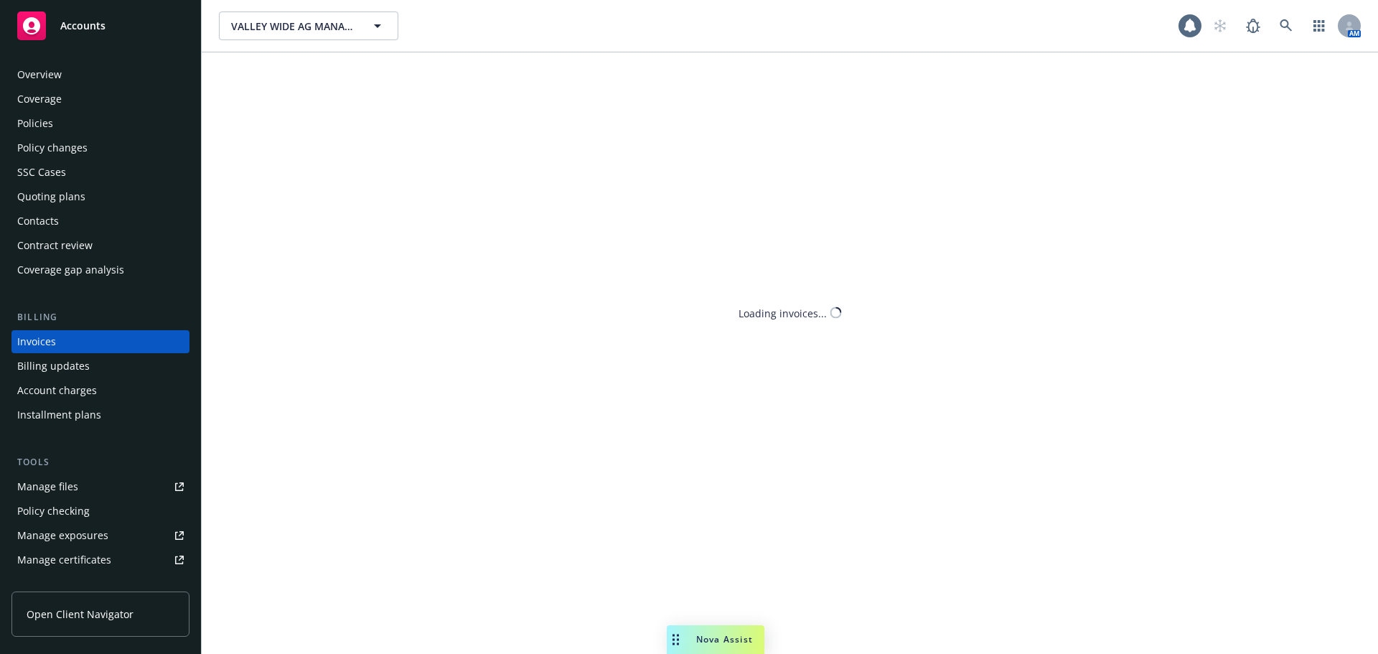
scroll to position [30, 0]
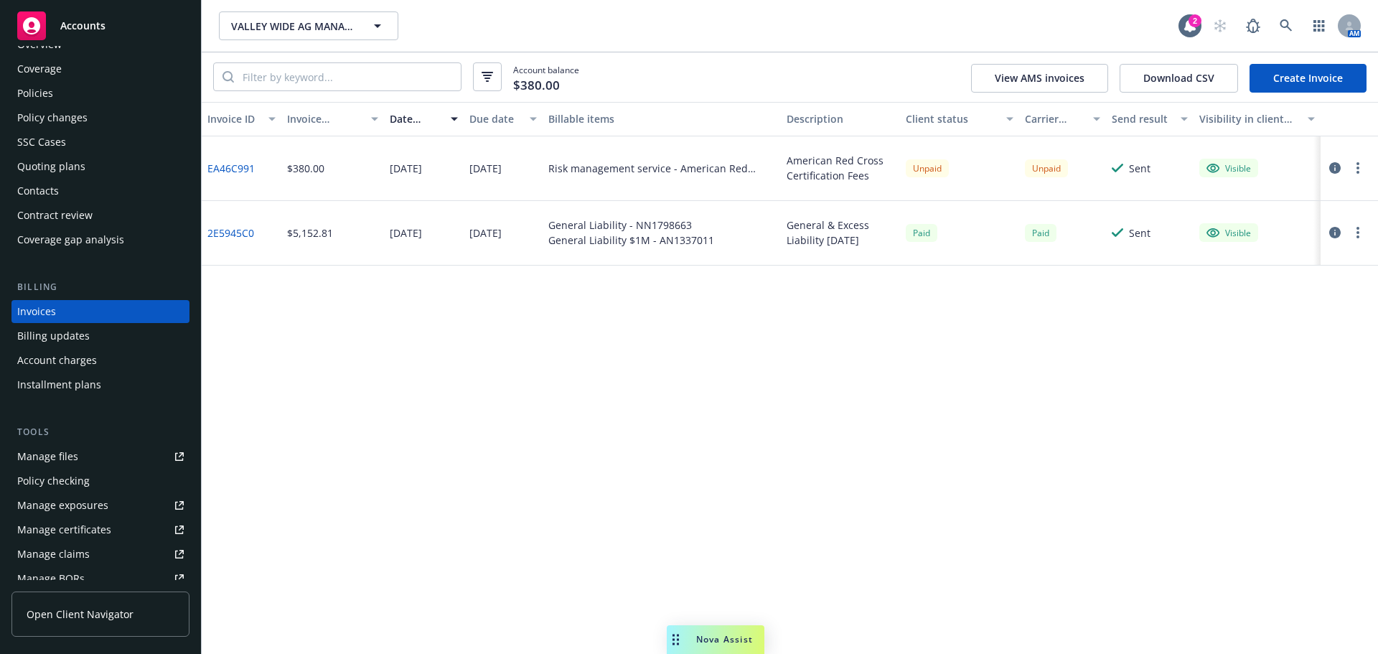
click at [1360, 174] on icon "button" at bounding box center [1358, 167] width 3 height 11
click at [1281, 277] on link "Copy invoice URL" at bounding box center [1280, 270] width 183 height 29
click at [1360, 177] on button "button" at bounding box center [1358, 167] width 17 height 17
click at [1235, 284] on link "Copy invoice URL" at bounding box center [1280, 270] width 183 height 29
